Goal: Check status: Check status

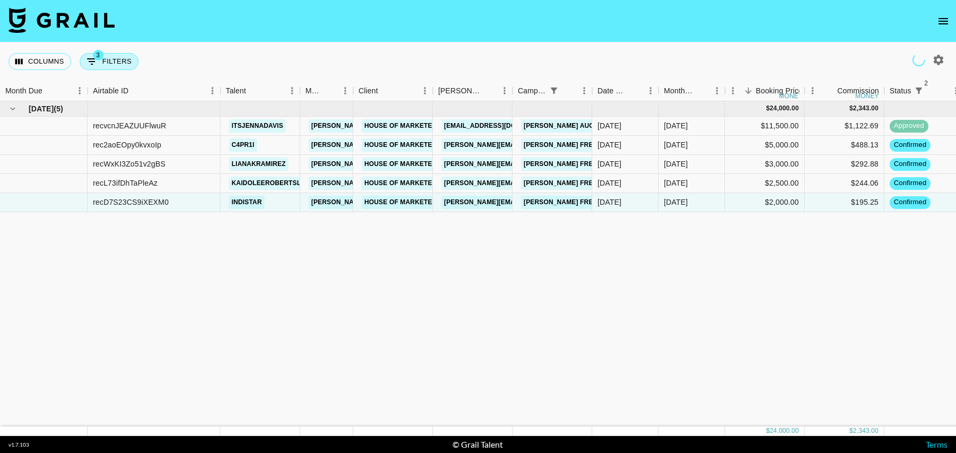
click at [101, 61] on button "3 Filters" at bounding box center [109, 61] width 59 height 17
select select "status"
select select "isNotAnyOf"
select select "status"
select select "isNotAnyOf"
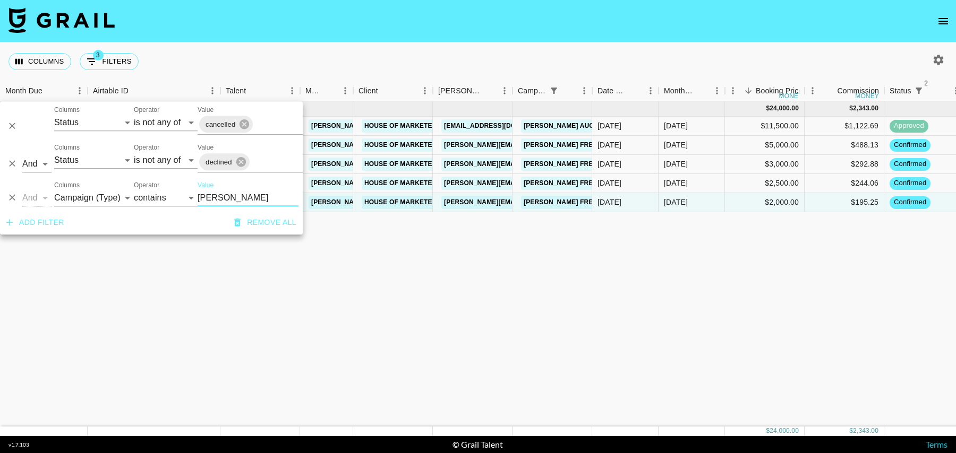
click at [217, 199] on input "[PERSON_NAME]" at bounding box center [248, 198] width 101 height 17
click at [102, 196] on select "Grail Platform ID Airtable ID Talent Manager Client [PERSON_NAME] Campaign (Typ…" at bounding box center [94, 198] width 80 height 17
select select "talentName"
click at [54, 190] on select "Grail Platform ID Airtable ID Talent Manager Client [PERSON_NAME] Campaign (Typ…" at bounding box center [94, 198] width 80 height 17
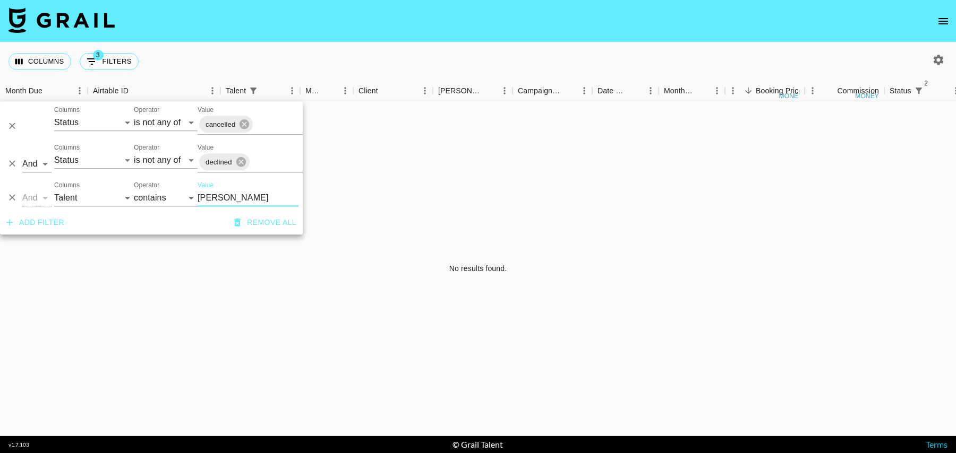
click at [225, 199] on input "[PERSON_NAME]" at bounding box center [248, 198] width 101 height 17
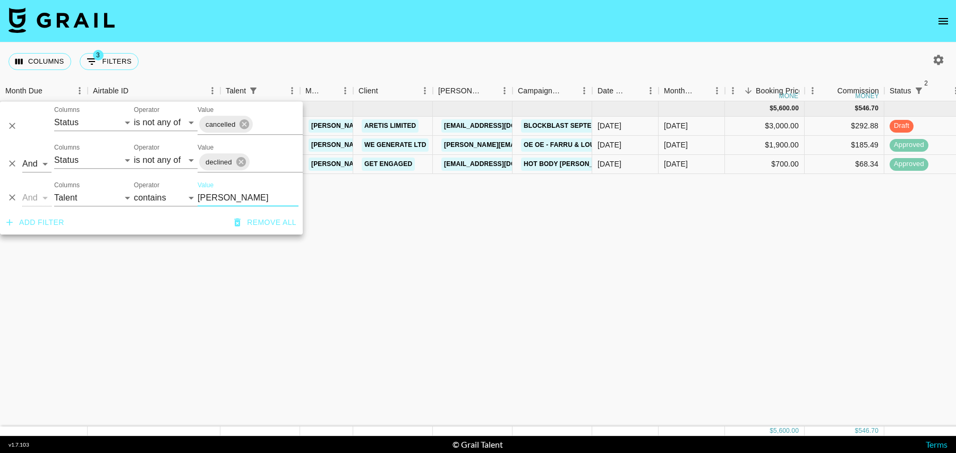
type input "[PERSON_NAME]"
click at [453, 234] on div "[DATE] ( 3 ) $ 5,600.00 $ 546.70 rec85eQyt4bh1PuYW bhadie.kellyy [EMAIL_ADDRESS…" at bounding box center [861, 263] width 1723 height 325
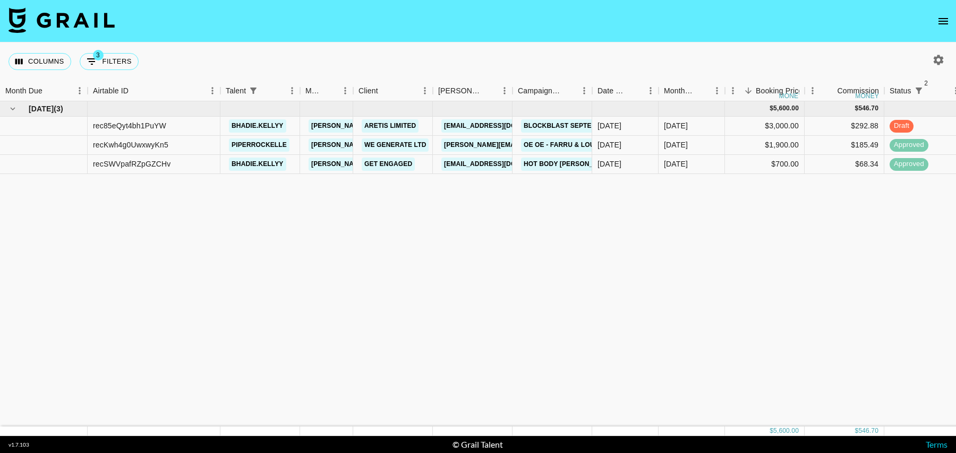
click at [646, 207] on div "[DATE] ( 3 ) $ 5,600.00 $ 546.70 rec85eQyt4bh1PuYW bhadie.kellyy [EMAIL_ADDRESS…" at bounding box center [861, 263] width 1723 height 325
